Goal: Information Seeking & Learning: Learn about a topic

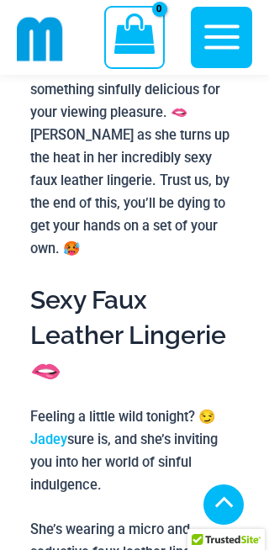
scroll to position [304, 0]
